Goal: Information Seeking & Learning: Check status

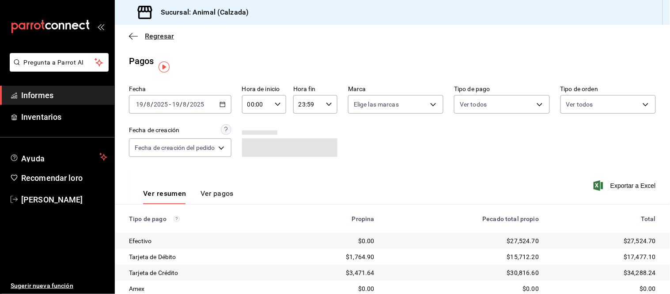
click at [130, 37] on icon "button" at bounding box center [131, 36] width 4 height 7
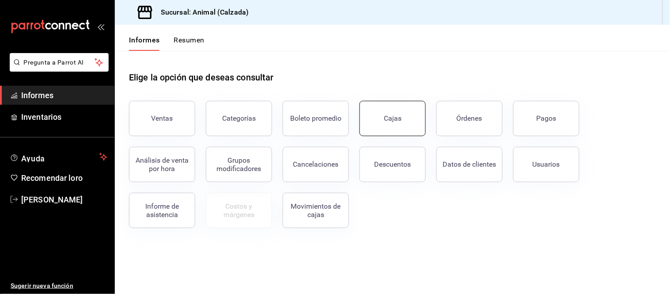
click at [392, 120] on font "Cajas" at bounding box center [393, 118] width 18 height 8
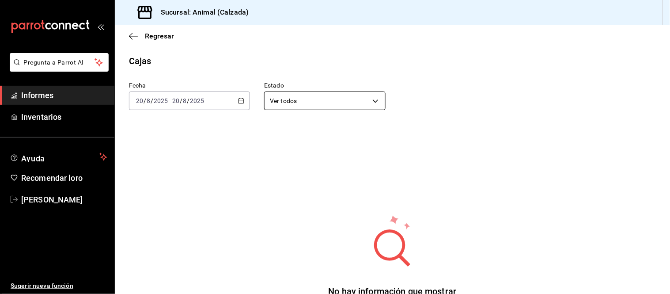
click at [299, 100] on body "Pregunta a Parrot AI Informes Inventarios Ayuda Recomendar loro [PERSON_NAME] S…" at bounding box center [335, 147] width 670 height 294
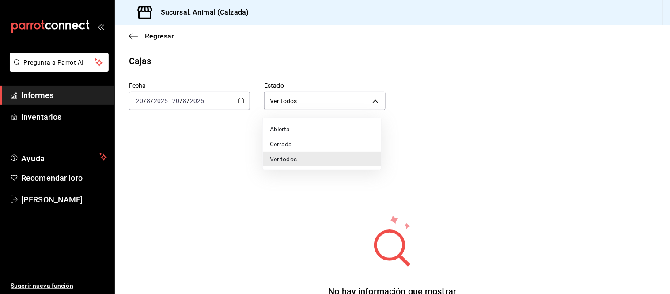
click at [238, 102] on div at bounding box center [335, 147] width 670 height 294
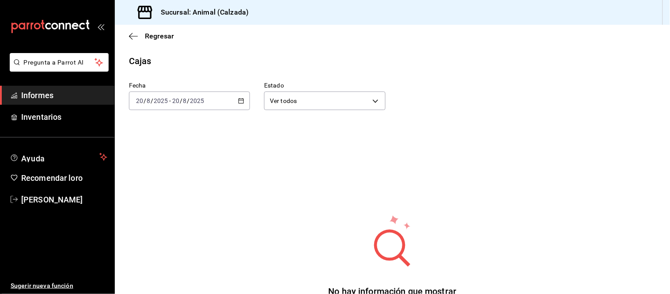
click at [238, 102] on icon "button" at bounding box center [241, 101] width 6 height 6
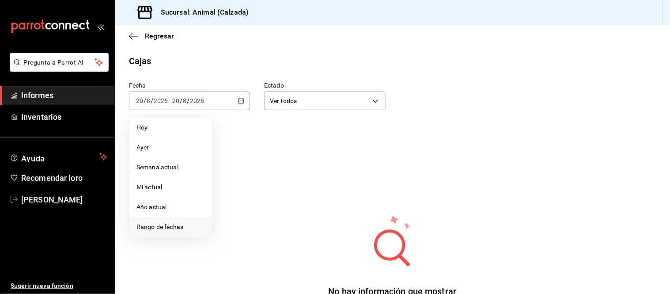
click at [187, 225] on span "Rango de fechas" at bounding box center [170, 226] width 68 height 9
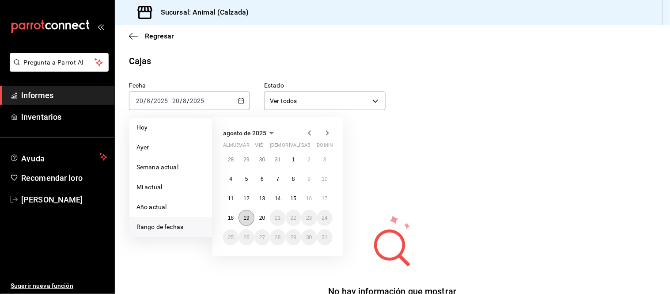
click at [244, 218] on font "19" at bounding box center [246, 218] width 6 height 6
click at [257, 216] on button "20" at bounding box center [261, 218] width 15 height 16
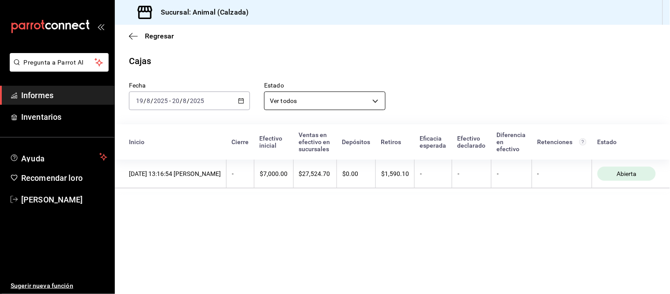
click at [320, 103] on body "Pregunta a Parrot AI Informes Inventarios Ayuda Recomendar loro [PERSON_NAME] S…" at bounding box center [335, 147] width 670 height 294
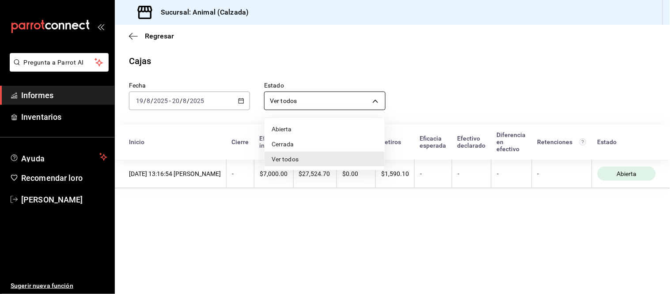
click at [320, 103] on div at bounding box center [335, 147] width 670 height 294
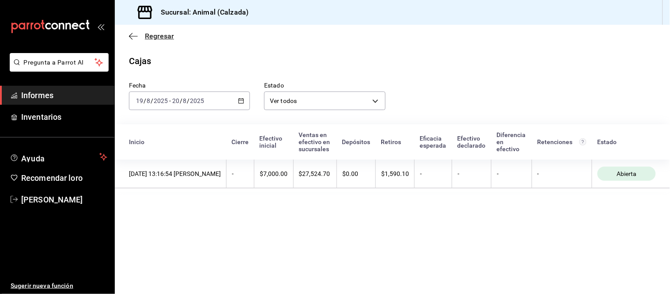
click at [133, 36] on icon "button" at bounding box center [133, 36] width 9 height 8
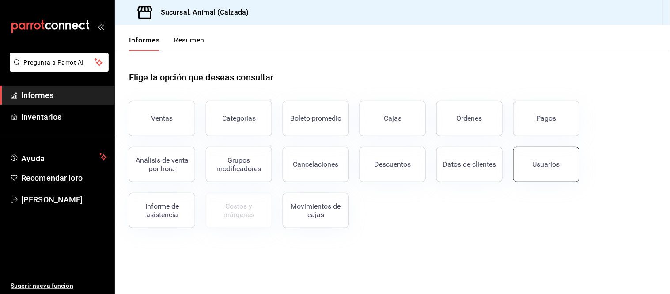
click at [548, 170] on button "Usuarios" at bounding box center [546, 164] width 66 height 35
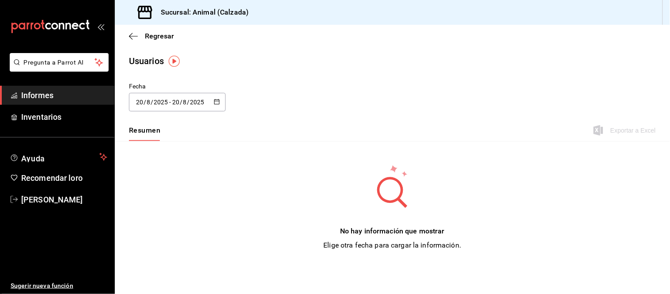
click at [214, 97] on div "[DATE] [DATE] - [DATE] [DATE]" at bounding box center [177, 102] width 97 height 19
click at [166, 235] on li "Rango de fechas" at bounding box center [170, 229] width 83 height 20
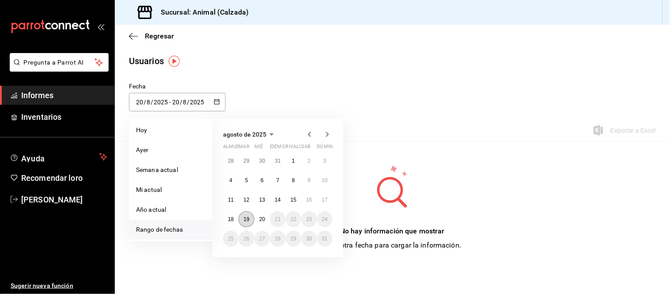
click at [250, 217] on button "19" at bounding box center [245, 219] width 15 height 16
click at [263, 218] on font "20" at bounding box center [262, 219] width 6 height 6
type input "[DATE]"
type input "19"
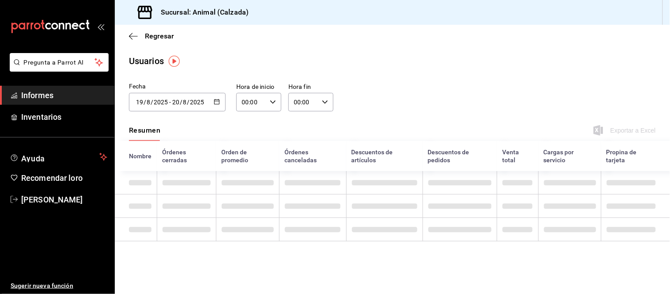
click at [275, 100] on icon "button" at bounding box center [273, 102] width 6 height 6
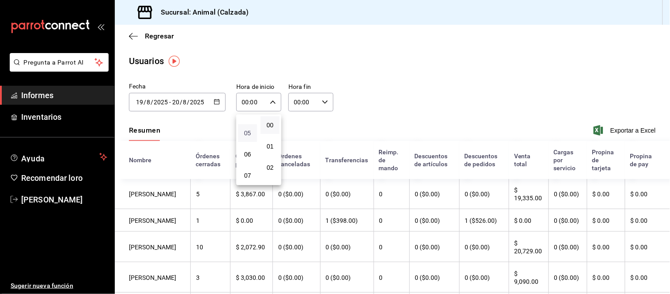
click at [249, 129] on font "05" at bounding box center [247, 132] width 7 height 7
type input "05:00"
click at [314, 102] on div at bounding box center [335, 147] width 670 height 294
click at [314, 102] on input "00:00" at bounding box center [303, 102] width 30 height 18
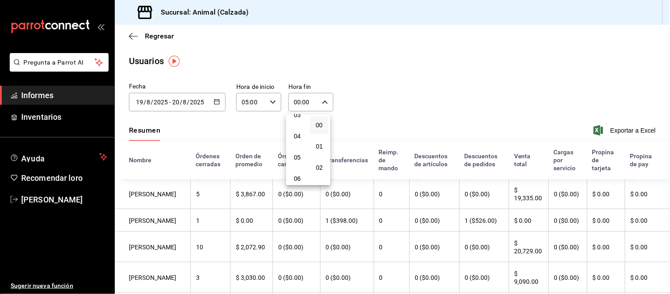
scroll to position [98, 0]
click at [298, 132] on font "05" at bounding box center [297, 132] width 7 height 7
type input "05:00"
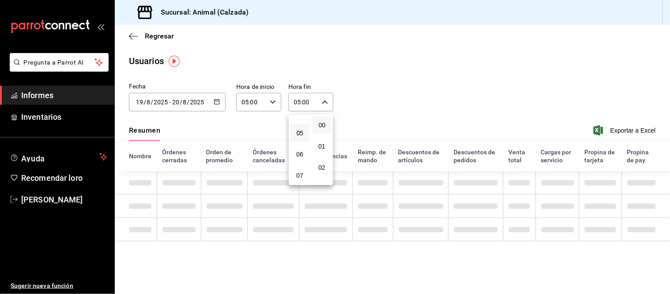
click at [391, 125] on div at bounding box center [335, 147] width 670 height 294
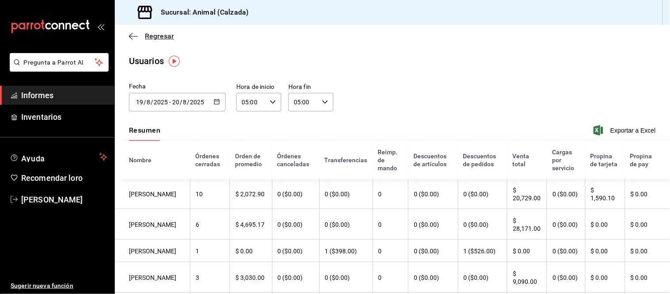
click at [132, 34] on icon "button" at bounding box center [133, 36] width 9 height 8
